Goal: Task Accomplishment & Management: Manage account settings

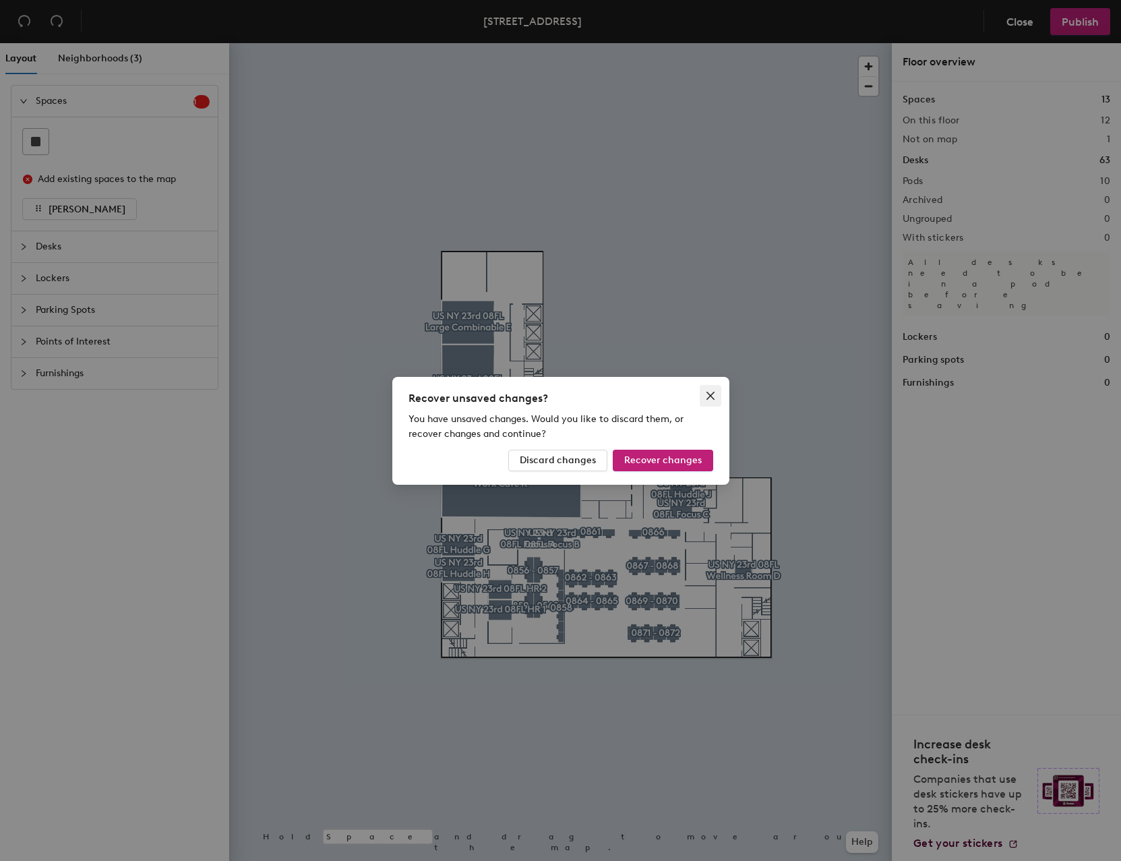
click at [712, 397] on icon "close" at bounding box center [710, 395] width 8 height 8
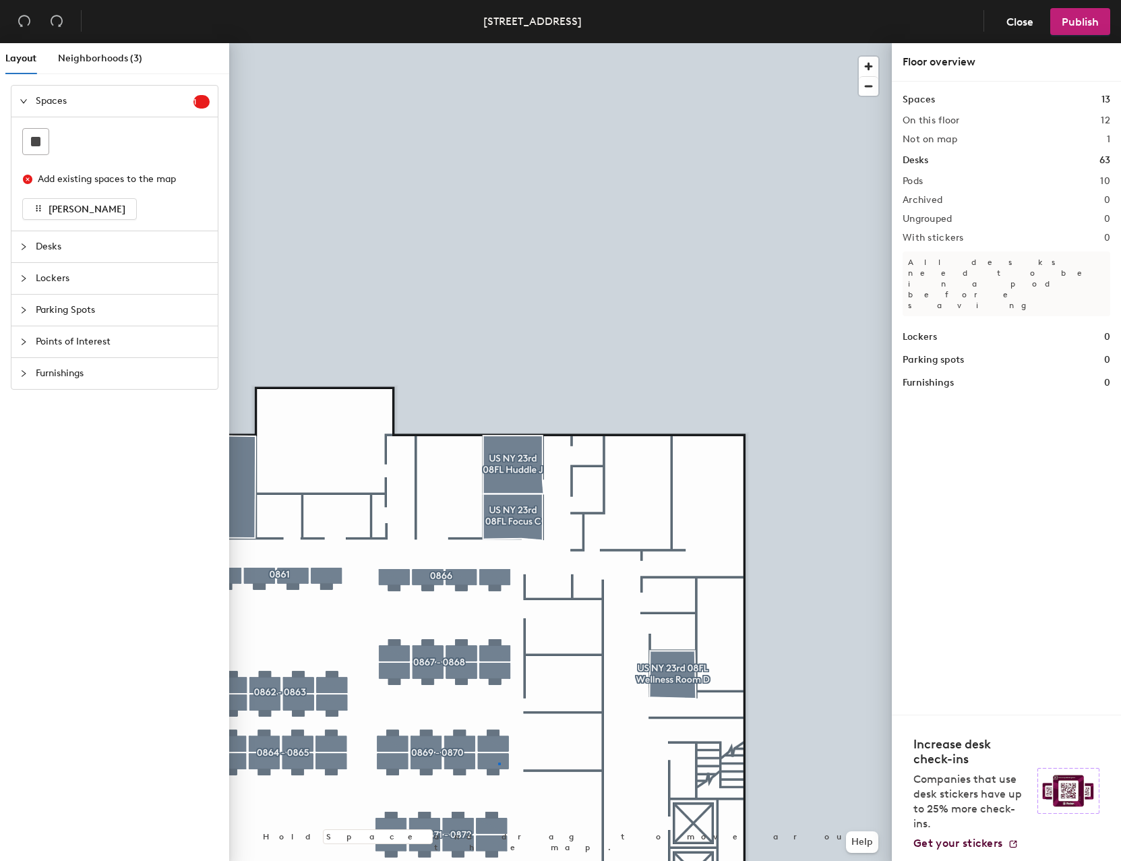
click at [498, 43] on div at bounding box center [560, 43] width 663 height 0
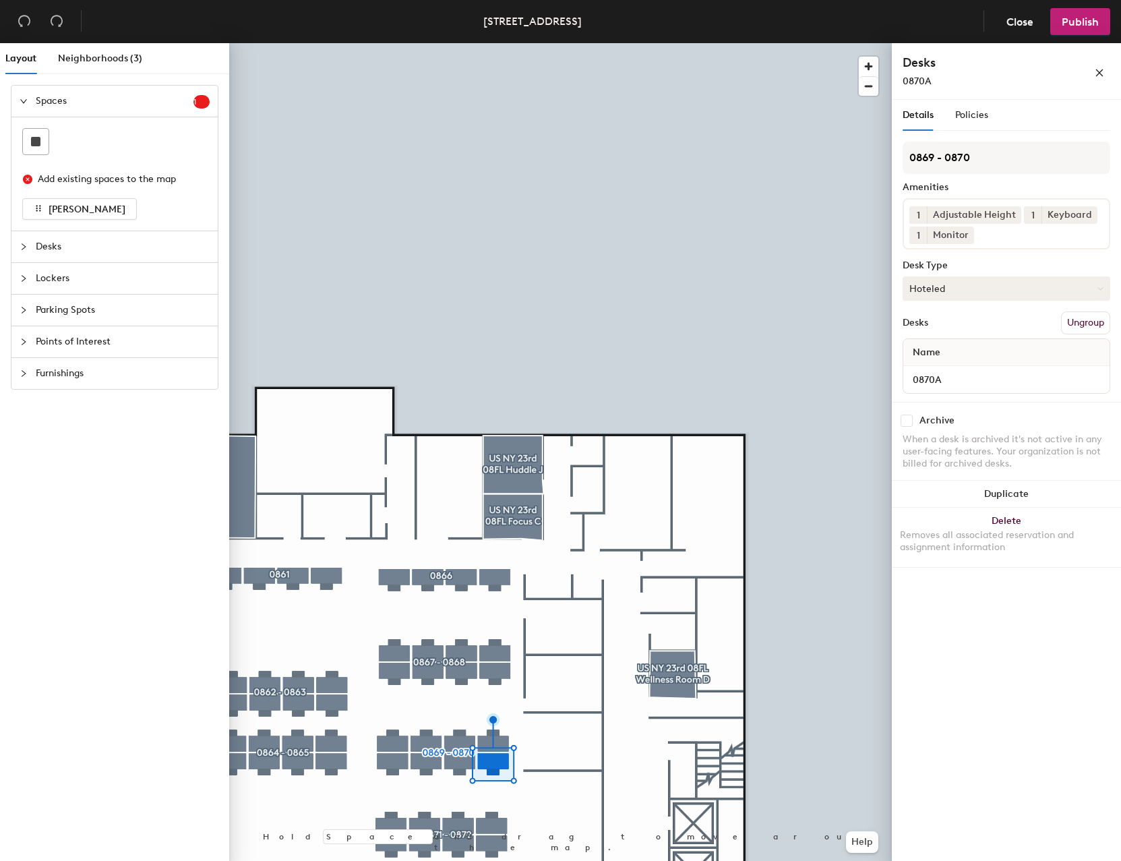
click at [958, 292] on button "Hoteled" at bounding box center [1007, 288] width 208 height 24
click at [937, 331] on div "Assigned" at bounding box center [971, 330] width 135 height 20
click at [964, 356] on div "Name" at bounding box center [1007, 352] width 206 height 27
click at [978, 376] on input "0870A" at bounding box center [1006, 379] width 201 height 19
type input "[PERSON_NAME]"
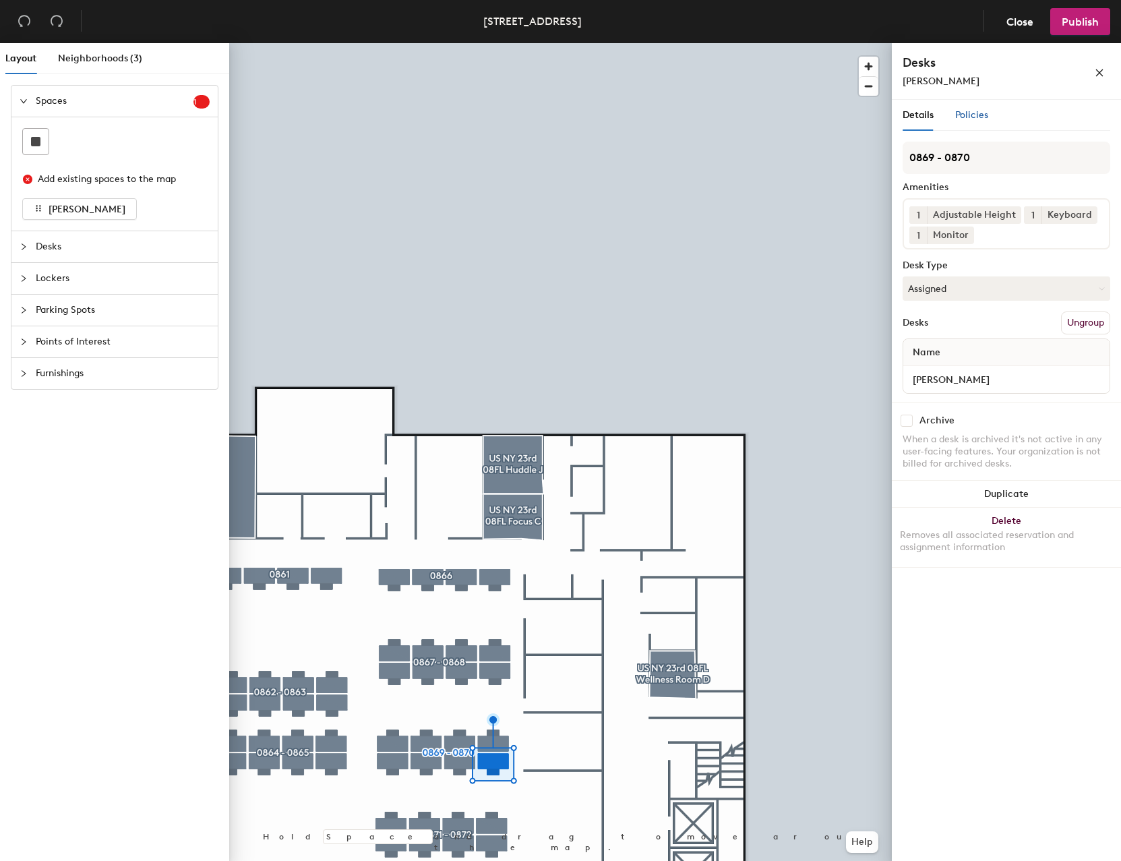
click at [977, 115] on span "Policies" at bounding box center [972, 114] width 33 height 11
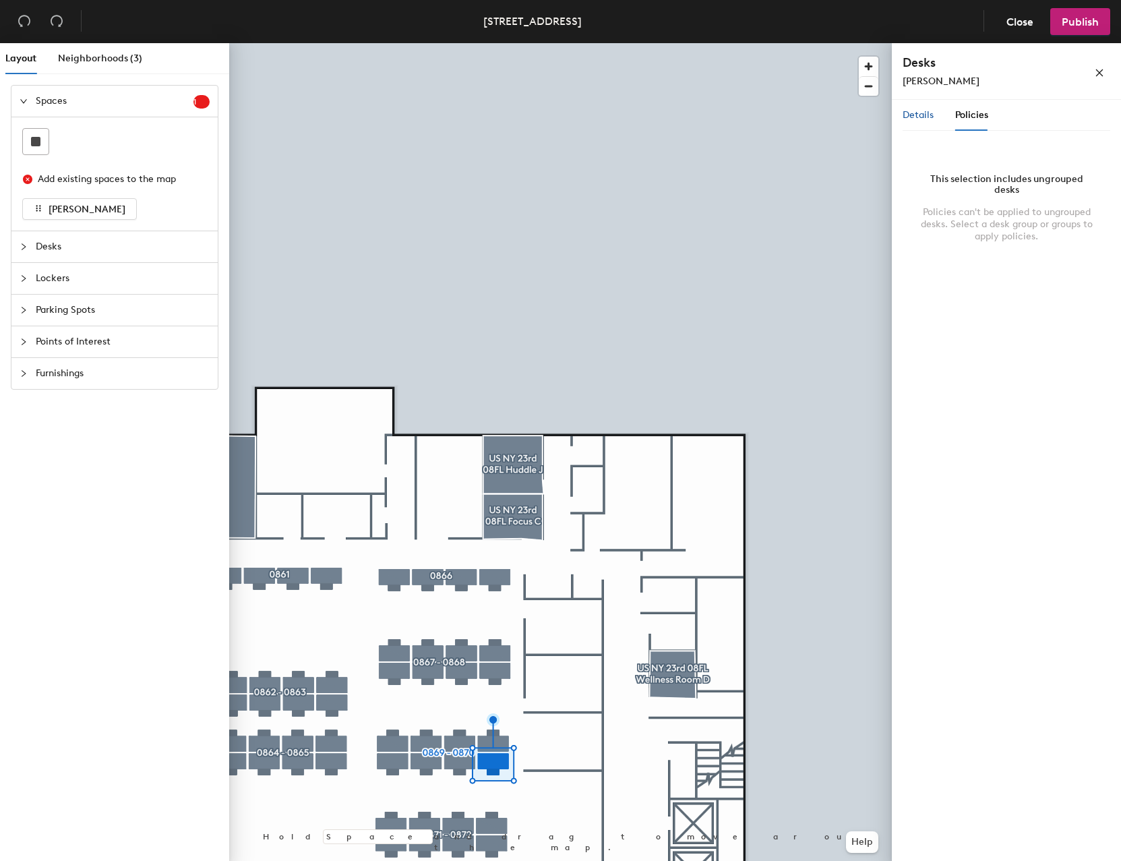
click at [931, 117] on span "Details" at bounding box center [918, 114] width 31 height 11
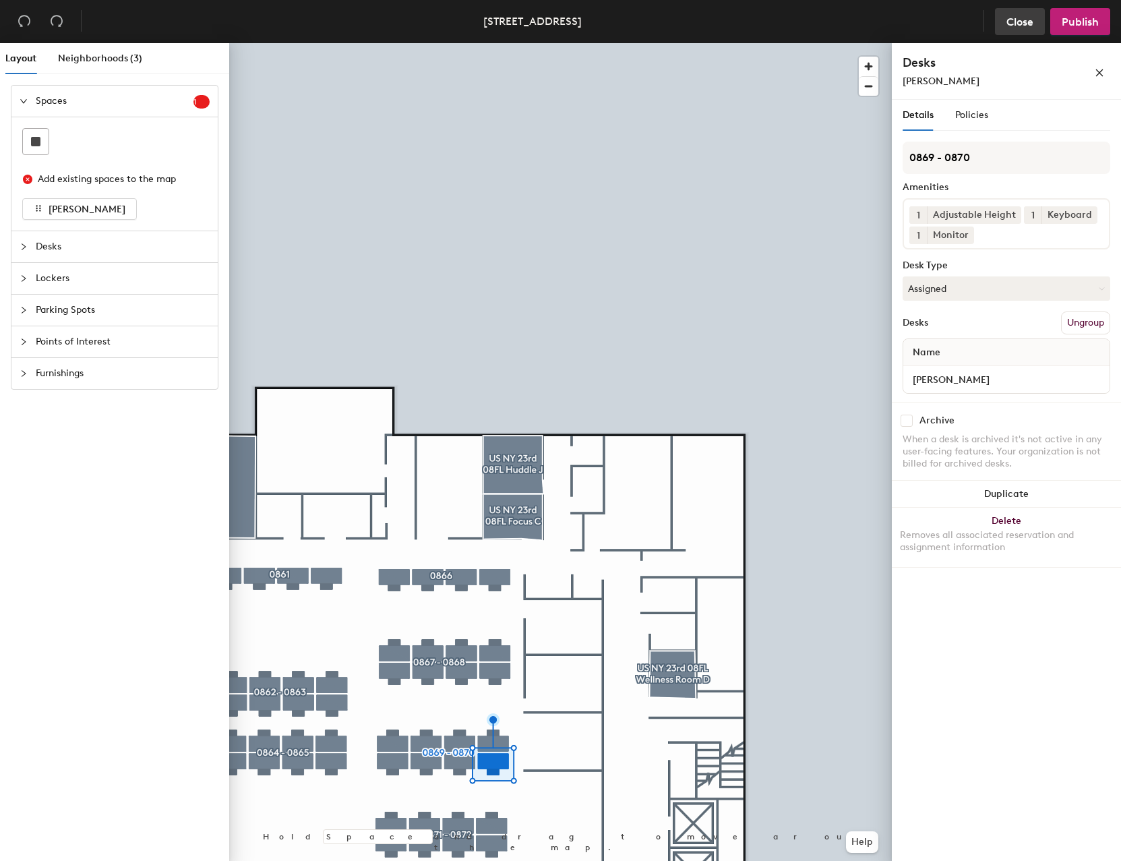
click at [1023, 21] on span "Close" at bounding box center [1020, 22] width 27 height 13
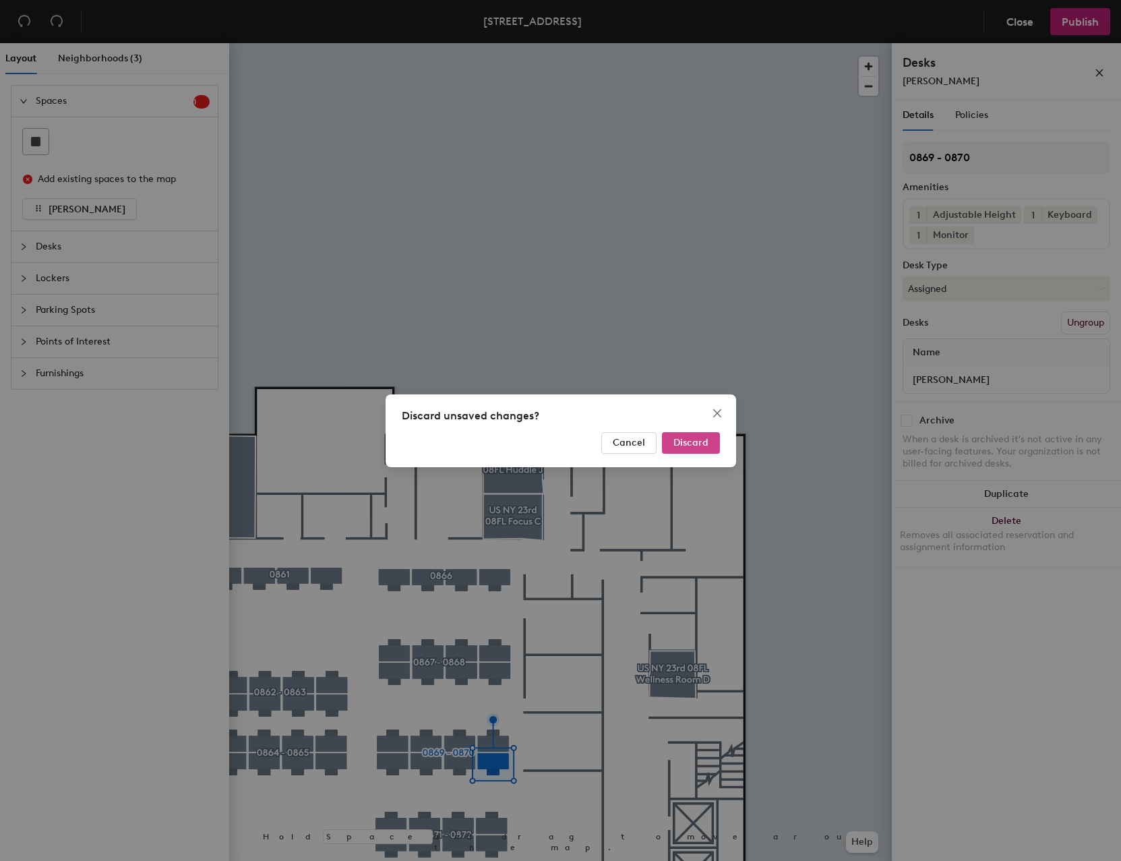
click at [702, 441] on span "Discard" at bounding box center [691, 442] width 35 height 11
